Goal: Obtain resource: Obtain resource

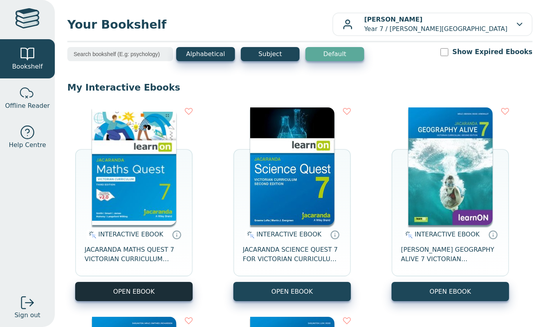
click at [132, 295] on button "OPEN EBOOK" at bounding box center [133, 290] width 117 height 19
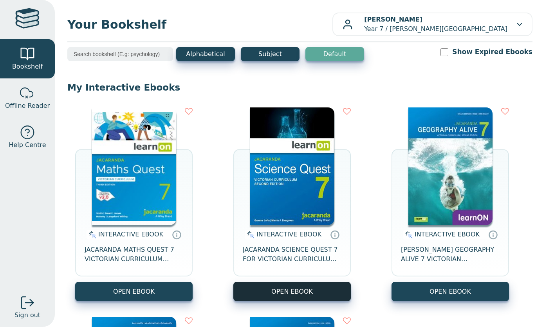
click at [272, 293] on button "OPEN EBOOK" at bounding box center [291, 290] width 117 height 19
